Goal: Task Accomplishment & Management: Manage account settings

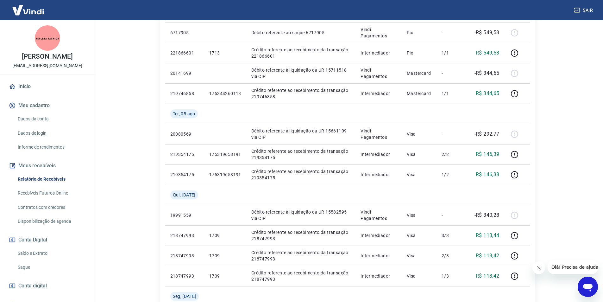
scroll to position [32, 0]
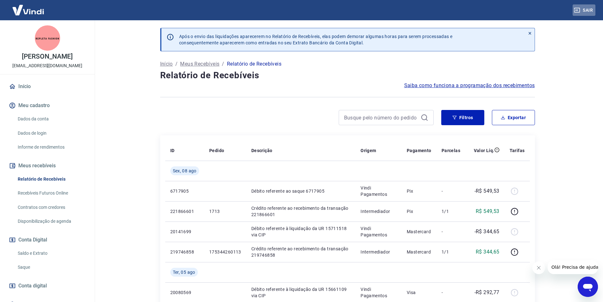
click at [584, 11] on button "Sair" at bounding box center [584, 10] width 23 height 12
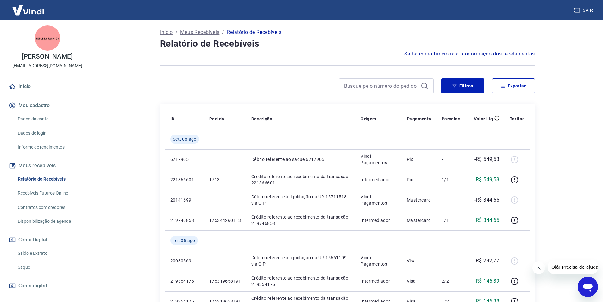
scroll to position [29, 0]
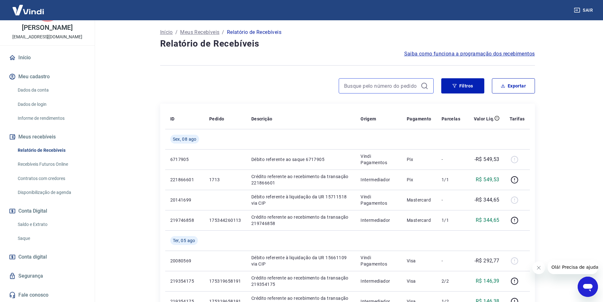
click at [388, 86] on input at bounding box center [381, 86] width 74 height 10
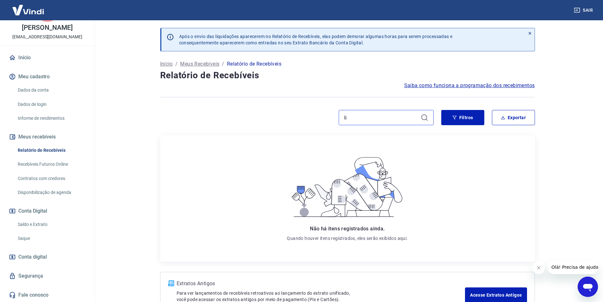
type input "l"
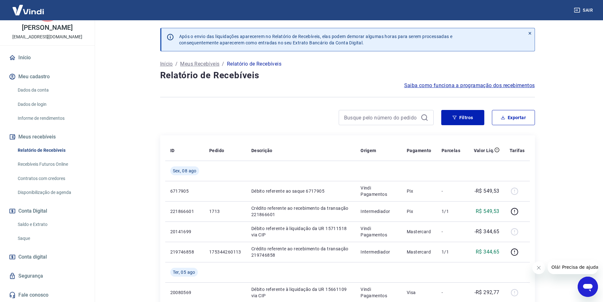
click at [20, 59] on link "Início" at bounding box center [47, 58] width 79 height 14
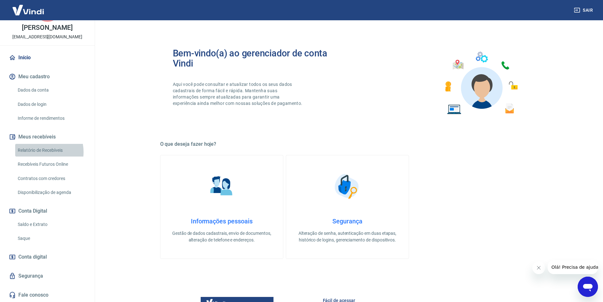
click at [38, 152] on link "Relatório de Recebíveis" at bounding box center [51, 150] width 72 height 13
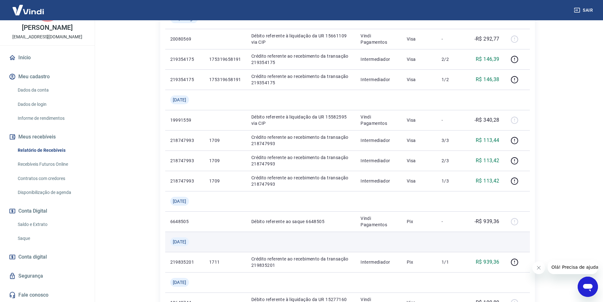
scroll to position [317, 0]
